Goal: Task Accomplishment & Management: Use online tool/utility

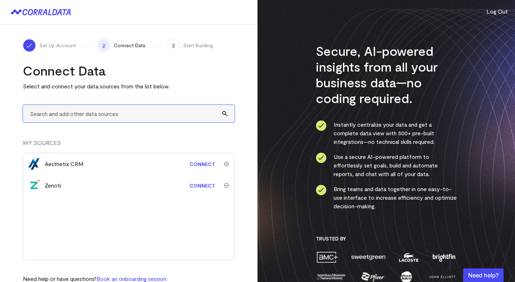
click at [102, 111] on input "text" at bounding box center [129, 114] width 212 height 18
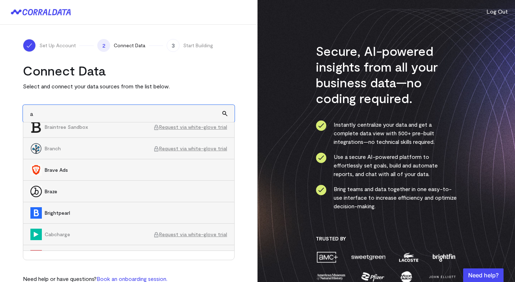
scroll to position [1930, 0]
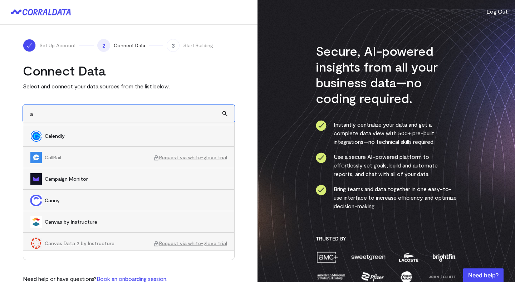
drag, startPoint x: 44, startPoint y: 117, endPoint x: 23, endPoint y: 114, distance: 21.4
click at [23, 114] on input "a" at bounding box center [129, 114] width 212 height 18
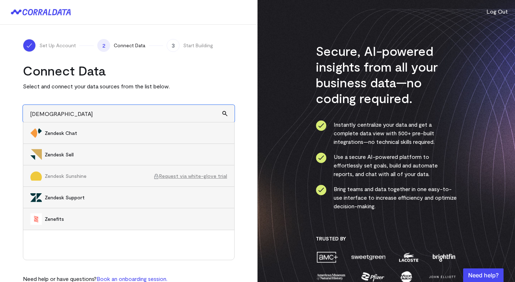
scroll to position [25, 0]
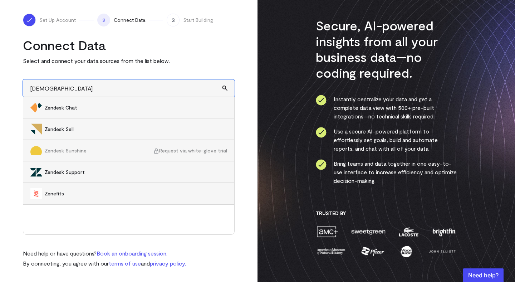
type input "zen"
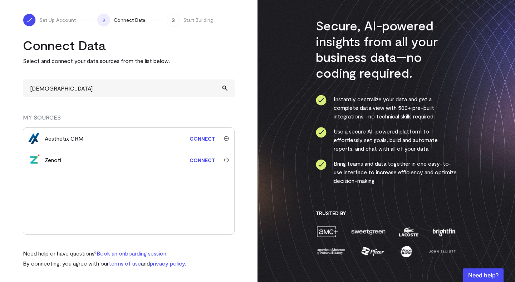
click at [11, 200] on div "Set Up Account 2 Connect Data 3 Start Building Connect Data Select and connect …" at bounding box center [129, 140] width 258 height 283
click at [201, 160] on link "Connect" at bounding box center [202, 160] width 33 height 13
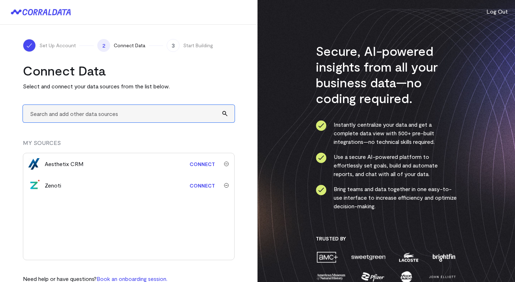
click at [130, 112] on input "text" at bounding box center [129, 114] width 212 height 18
type input "a"
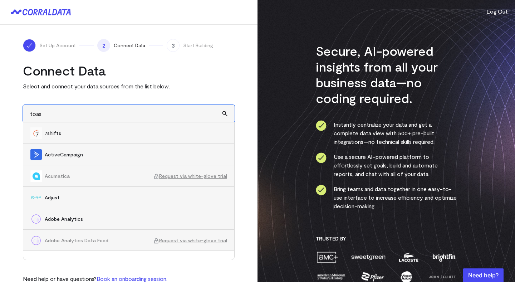
type input "toast"
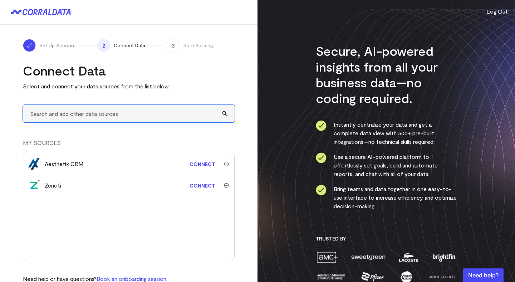
click at [80, 116] on input "text" at bounding box center [129, 114] width 212 height 18
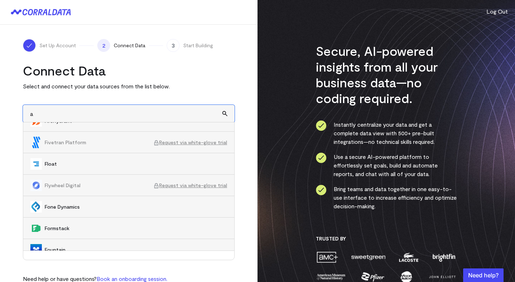
scroll to position [3064, 0]
type input "a"
